Goal: Communication & Community: Ask a question

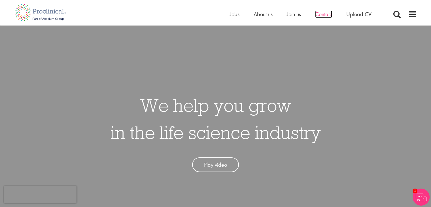
click at [320, 15] on span "Contact" at bounding box center [323, 13] width 17 height 7
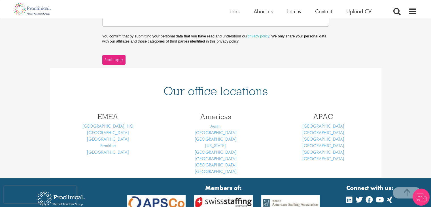
scroll to position [198, 0]
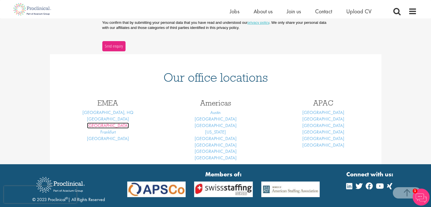
click at [114, 125] on link "[GEOGRAPHIC_DATA]" at bounding box center [108, 125] width 42 height 6
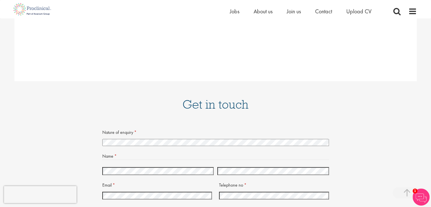
scroll to position [737, 0]
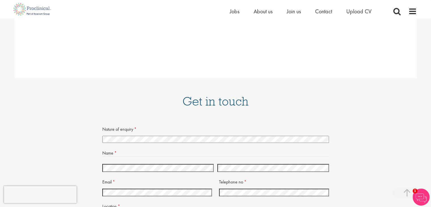
click at [145, 136] on select "I'm looking for a new job I need help staffing a vacancy or project at my compa…" at bounding box center [215, 139] width 227 height 7
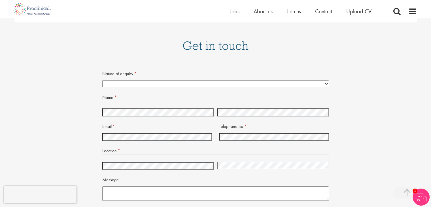
scroll to position [794, 0]
click at [172, 79] on select "I'm looking for a new job I need help staffing a vacancy or project at my compa…" at bounding box center [215, 82] width 227 height 7
select select "Other"
click at [102, 79] on select "I'm looking for a new job I need help staffing a vacancy or project at my compa…" at bounding box center [215, 82] width 227 height 7
click at [244, 161] on select "Afghanistan Albania Algeria American Samoa Andorra Angola Anguilla Antarctica A…" at bounding box center [273, 164] width 112 height 7
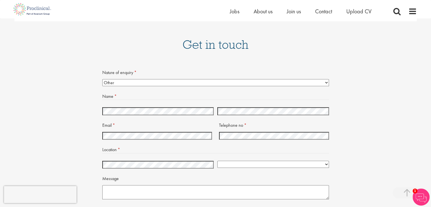
select select "Belgium"
click at [217, 161] on select "Afghanistan Albania Algeria American Samoa Andorra Angola Anguilla Antarctica A…" at bounding box center [273, 164] width 112 height 7
click at [172, 185] on textarea "Message" at bounding box center [215, 192] width 227 height 14
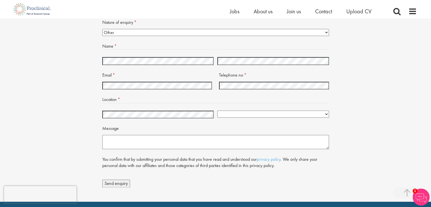
scroll to position [850, 0]
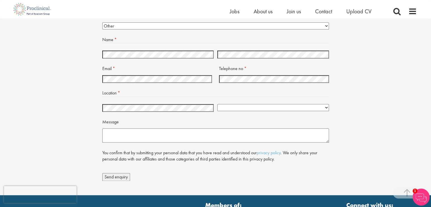
paste textarea "Geachte, Mijn naam is Alexander Van Eeckhoven en ik contacteer u in naam van De…"
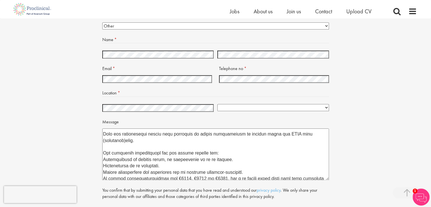
scroll to position [48, 0]
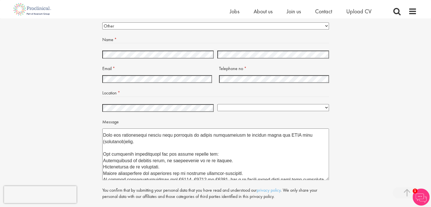
drag, startPoint x: 305, startPoint y: 114, endPoint x: 294, endPoint y: 114, distance: 11.1
click at [294, 128] on textarea "Message" at bounding box center [215, 154] width 227 height 52
drag, startPoint x: 126, startPoint y: 121, endPoint x: 101, endPoint y: 120, distance: 25.3
click at [101, 120] on div "Nature of enquiry * (required) I'm looking for a new job I need help staffing a…" at bounding box center [216, 115] width 374 height 208
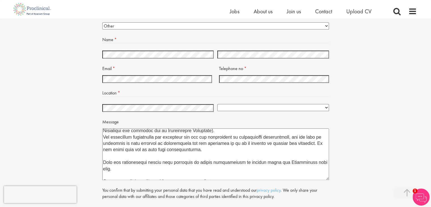
scroll to position [49, 0]
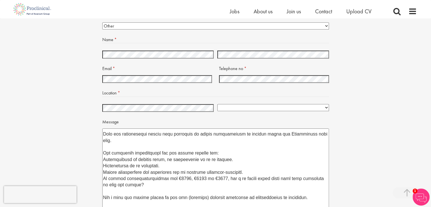
drag, startPoint x: 328, startPoint y: 156, endPoint x: 355, endPoint y: 196, distance: 47.2
click at [355, 196] on div "Nature of enquiry * (required) I'm looking for a new job I need help staffing a…" at bounding box center [216, 134] width 374 height 247
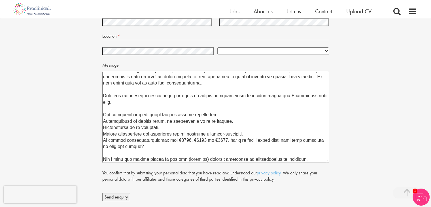
scroll to position [21, 0]
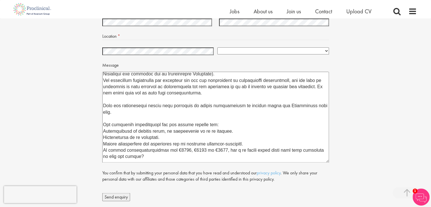
type textarea "Geachte, Mijn naam is Alexander Van Eeckhoven en ik contacteer u in naam van De…"
click at [123, 194] on span "Send enquiry" at bounding box center [116, 197] width 23 height 6
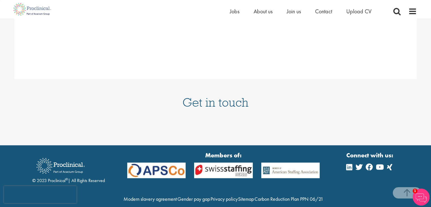
scroll to position [731, 0]
